Goal: Information Seeking & Learning: Learn about a topic

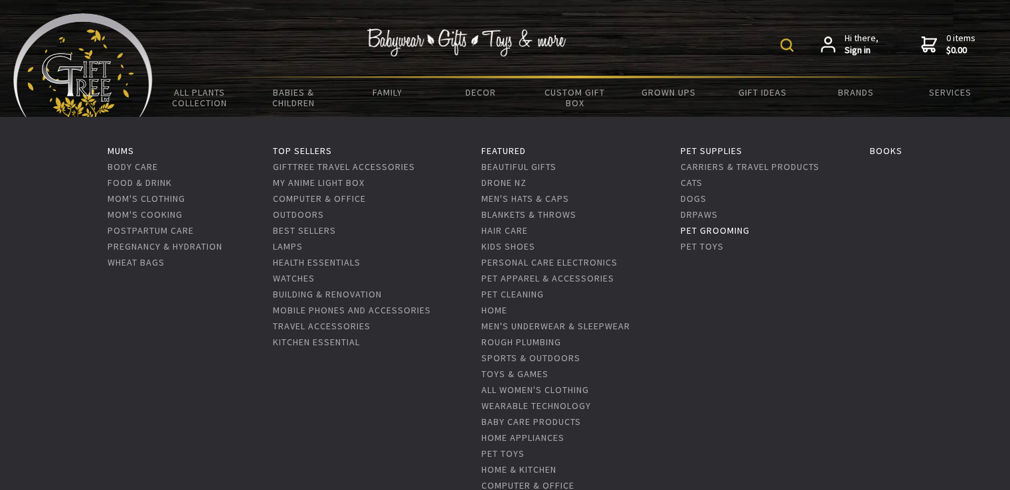
click at [731, 230] on link "Pet Grooming" at bounding box center [714, 230] width 69 height 12
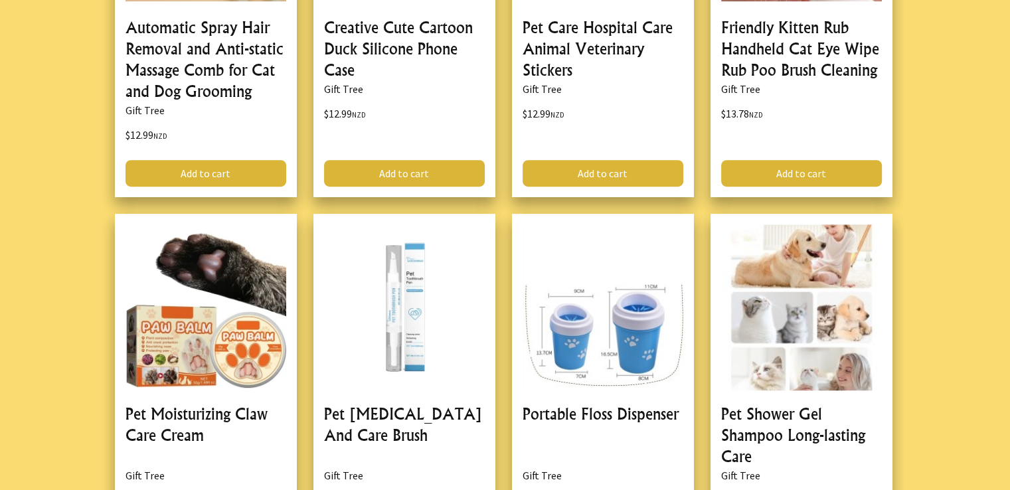
scroll to position [515, 0]
click at [627, 374] on link at bounding box center [603, 388] width 182 height 348
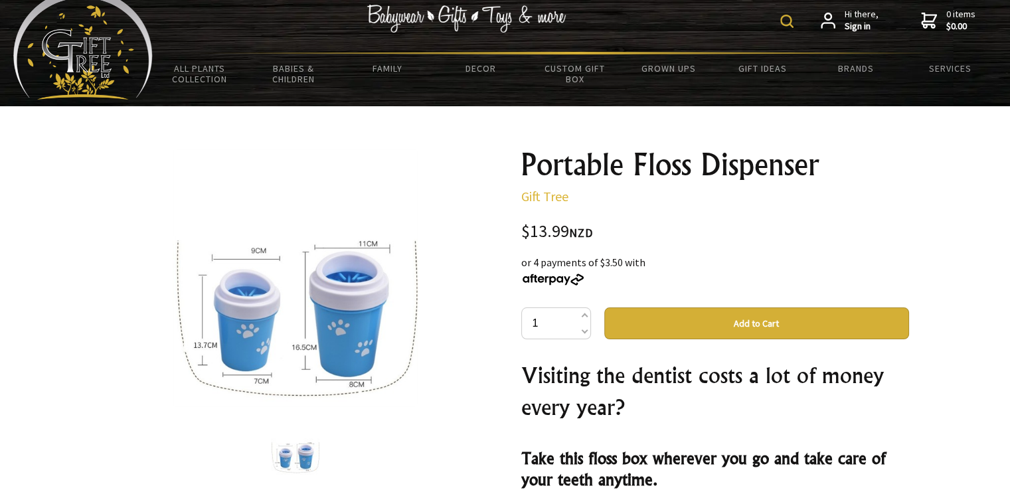
scroll to position [5, 0]
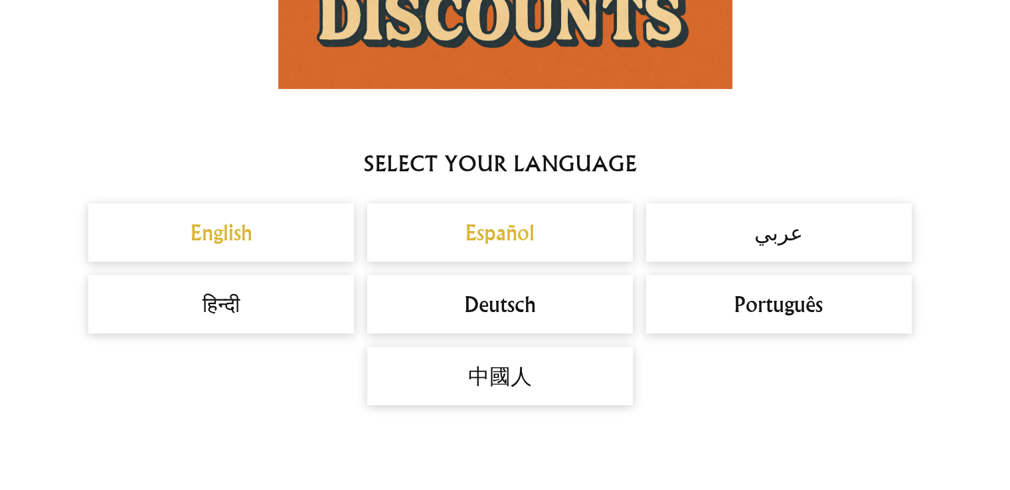
scroll to position [1115, 0]
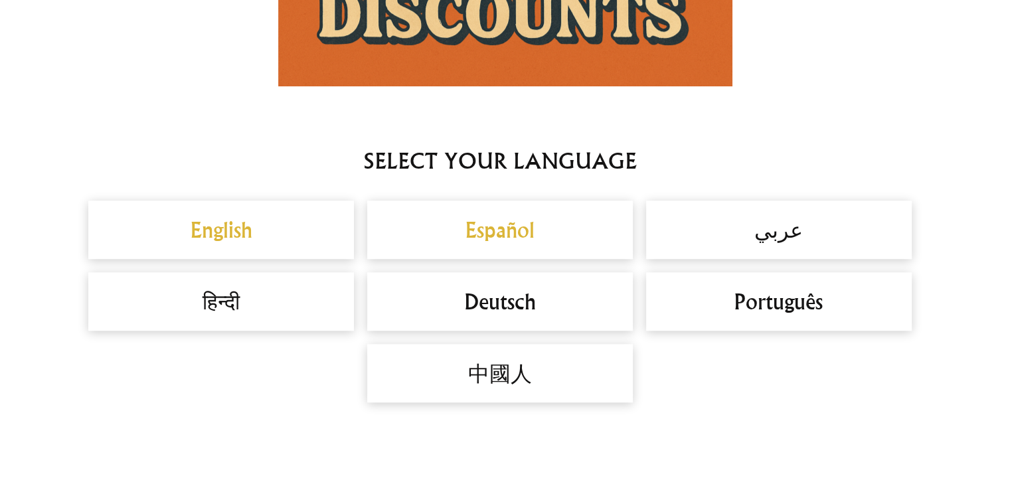
click at [232, 255] on div "English" at bounding box center [220, 229] width 265 height 58
click at [222, 236] on h2 "English" at bounding box center [221, 230] width 239 height 32
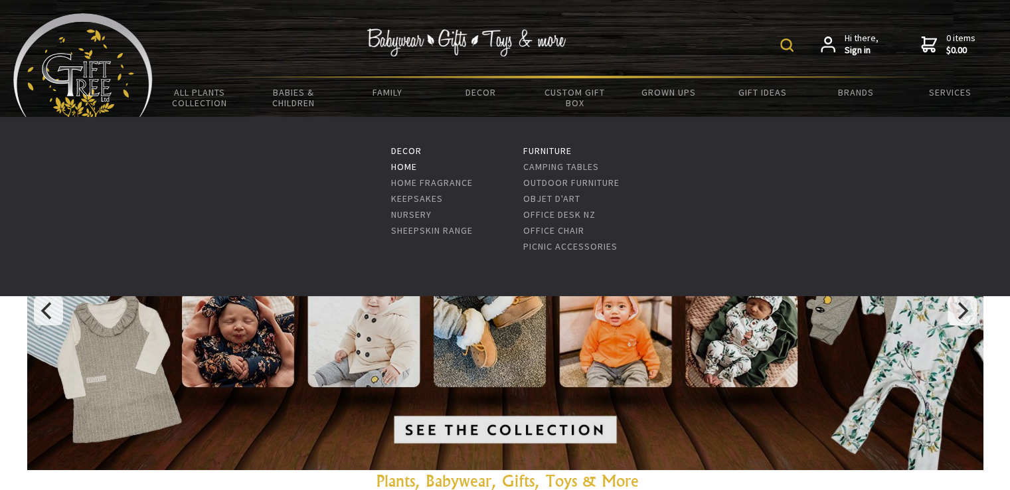
click at [404, 165] on link "Home" at bounding box center [403, 167] width 26 height 12
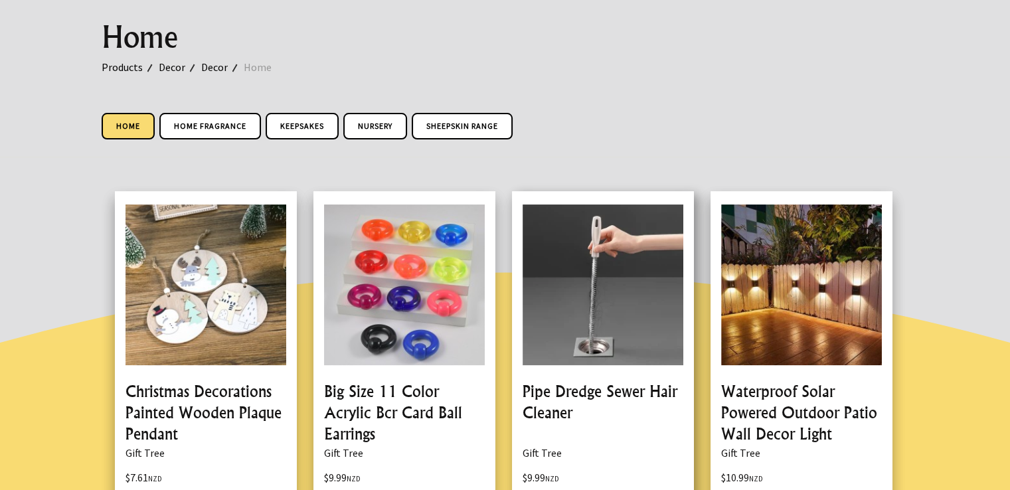
scroll to position [153, 0]
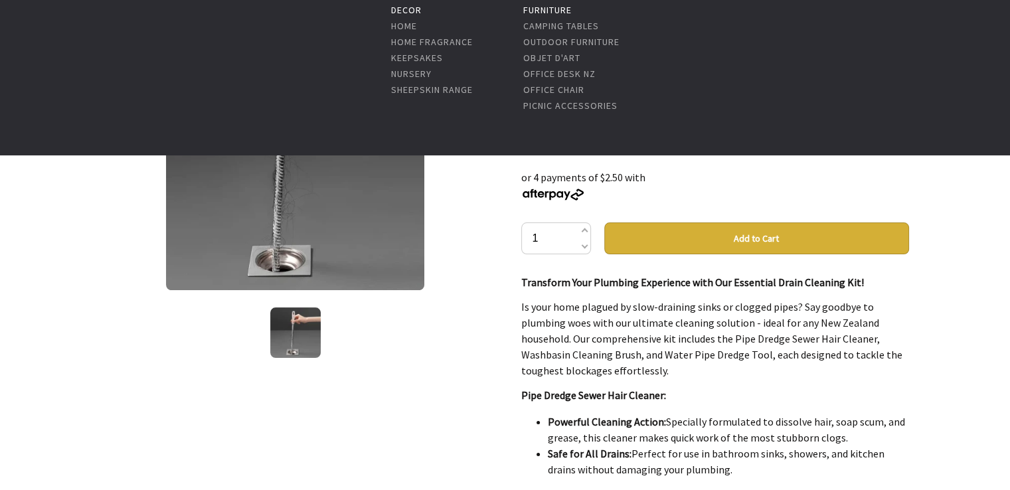
scroll to position [141, 0]
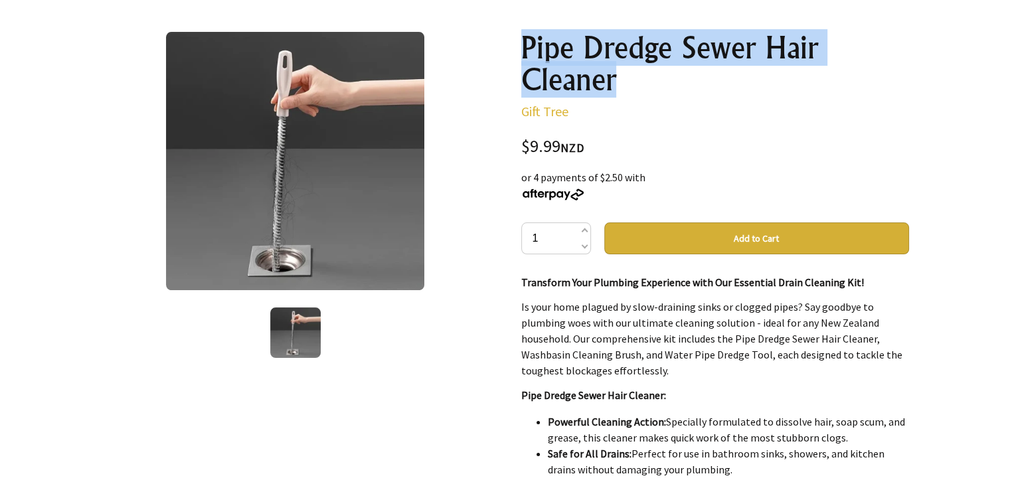
drag, startPoint x: 610, startPoint y: 83, endPoint x: 496, endPoint y: 33, distance: 124.2
click at [496, 33] on div "1 /1 Pipe Dredge Sewer Hair Cleaner Gift Tree $9.99 NZD or 4 payments of $2.50 …" at bounding box center [505, 425] width 828 height 808
copy h1 "Pipe Dredge Sewer Hair Cleaner"
